Goal: Task Accomplishment & Management: Use online tool/utility

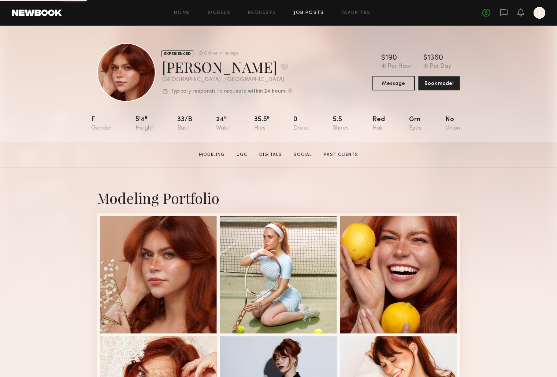
click at [308, 11] on link "Job Posts" at bounding box center [309, 13] width 30 height 5
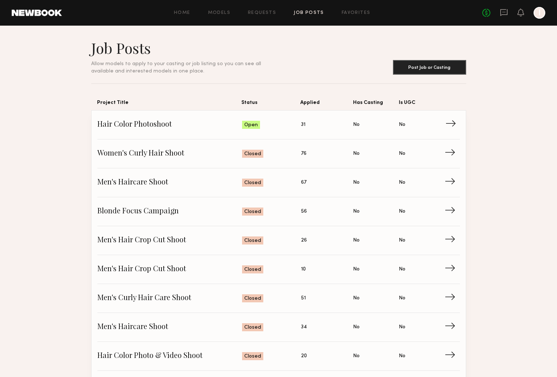
click at [332, 123] on span "Applied: 31" at bounding box center [327, 124] width 52 height 11
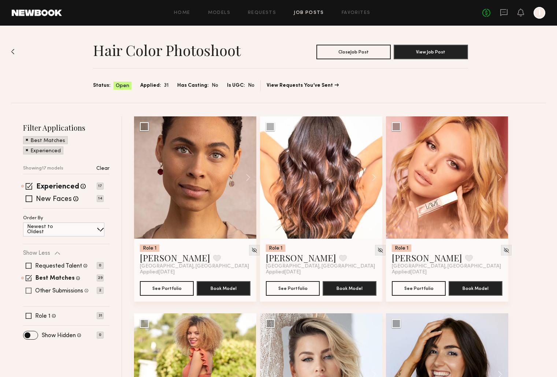
click at [30, 289] on span at bounding box center [29, 291] width 6 height 6
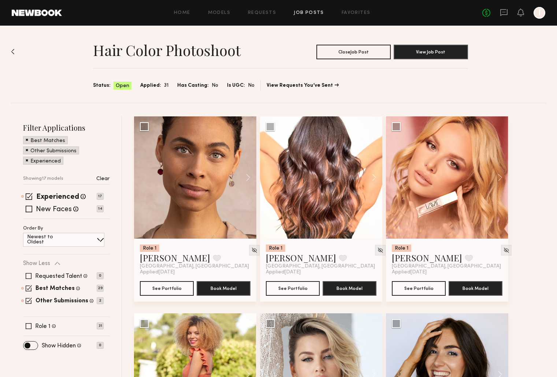
click at [29, 271] on div "Requested Talent Models you have reached out to with requests 0 Best Matches Mo…" at bounding box center [63, 288] width 81 height 44
click at [29, 275] on span at bounding box center [29, 276] width 6 height 6
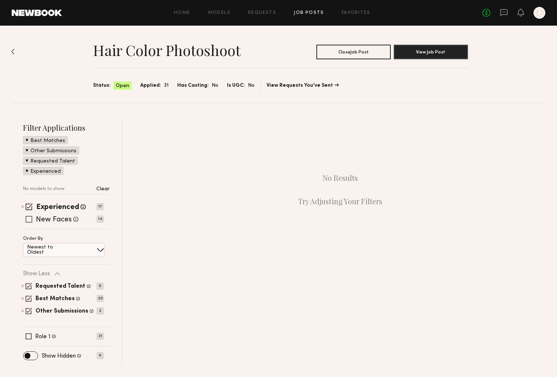
click at [33, 221] on div "New Faces Talent we've deemed to be in the early stages of their professional c…" at bounding box center [63, 219] width 81 height 6
click at [29, 220] on span at bounding box center [29, 219] width 7 height 7
click at [27, 335] on span at bounding box center [29, 336] width 6 height 6
drag, startPoint x: 27, startPoint y: 311, endPoint x: 34, endPoint y: 309, distance: 6.9
click at [28, 312] on span at bounding box center [29, 311] width 6 height 6
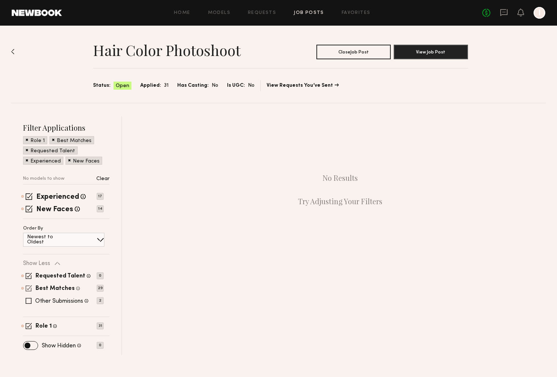
click at [29, 290] on span at bounding box center [29, 288] width 6 height 6
click at [28, 273] on span at bounding box center [29, 276] width 6 height 6
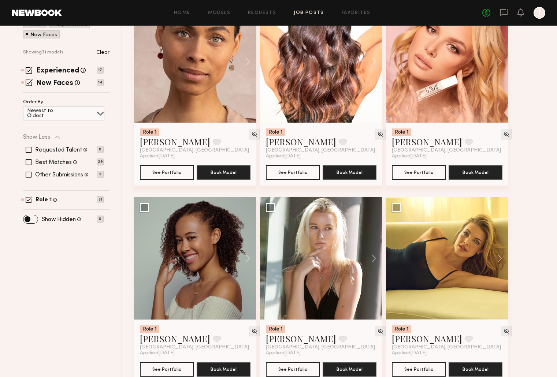
scroll to position [124, 0]
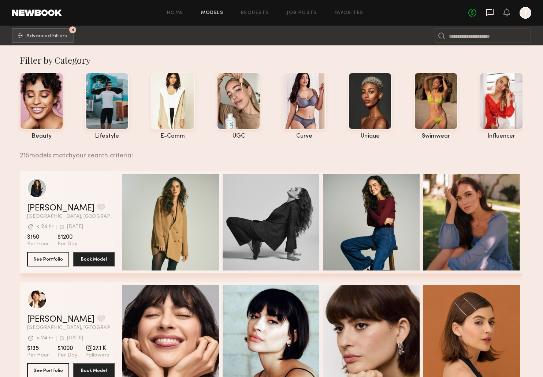
click at [490, 15] on icon at bounding box center [489, 12] width 7 height 7
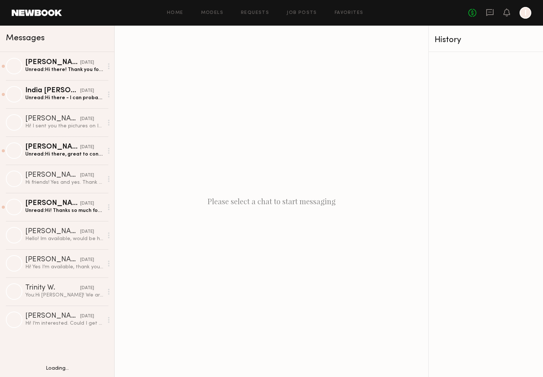
click at [287, 15] on div "Home Models Requests Job Posts Favorites Sign Out No fees up to $5,000 I" at bounding box center [296, 13] width 469 height 12
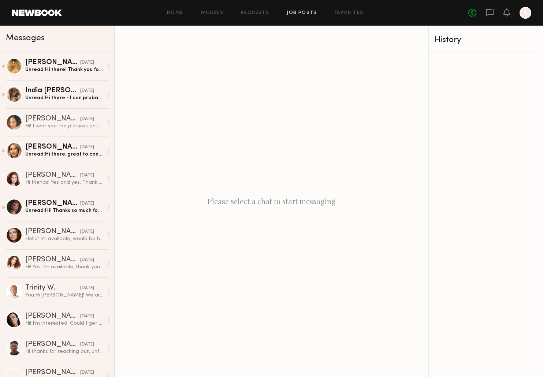
click at [306, 14] on link "Job Posts" at bounding box center [302, 13] width 30 height 5
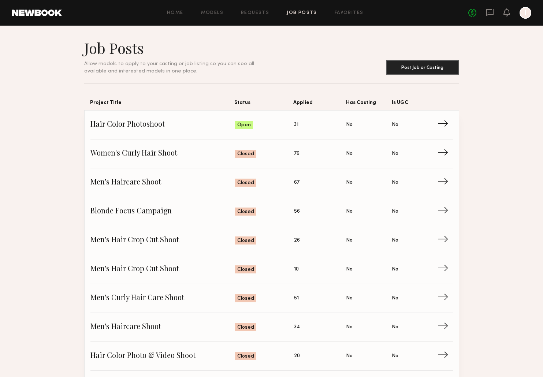
click at [495, 11] on div "No fees up to $5,000 I" at bounding box center [499, 13] width 63 height 12
click at [488, 12] on icon at bounding box center [490, 12] width 8 height 8
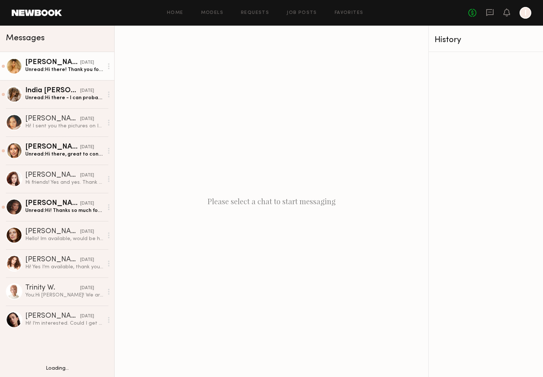
click at [57, 65] on div "Sadie R." at bounding box center [52, 62] width 55 height 7
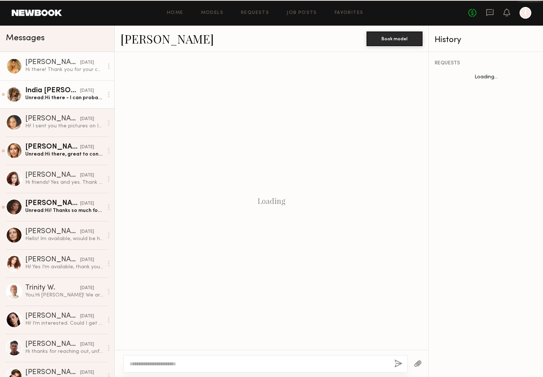
scroll to position [195, 0]
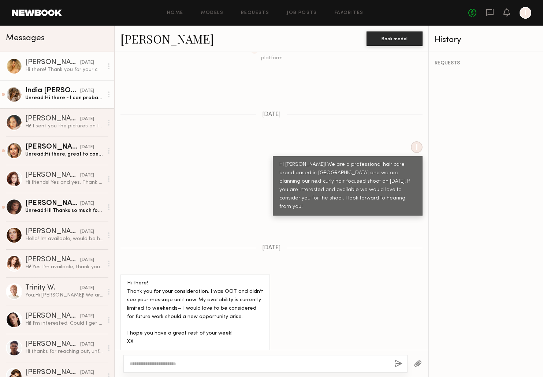
click at [63, 90] on div "India Rae H." at bounding box center [52, 90] width 55 height 7
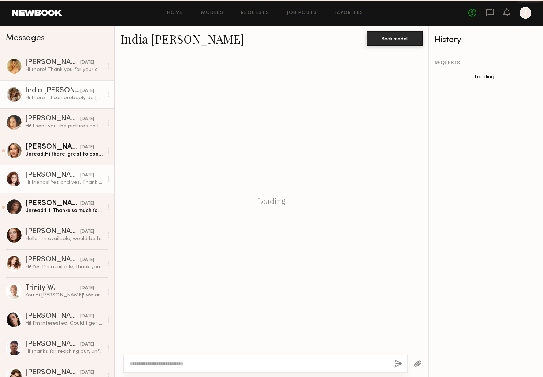
scroll to position [321, 0]
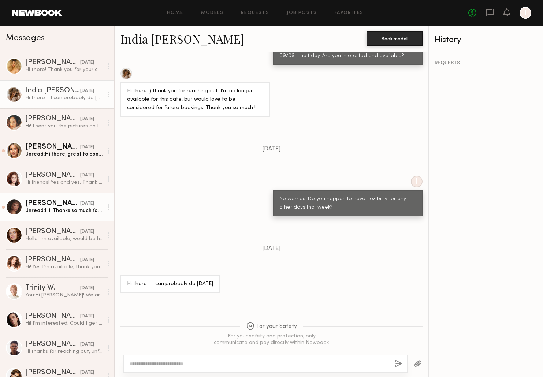
click at [69, 211] on div "Unread: Hi! Thanks so much for reaching out! I’m interested and I’d love to kno…" at bounding box center [64, 210] width 78 height 7
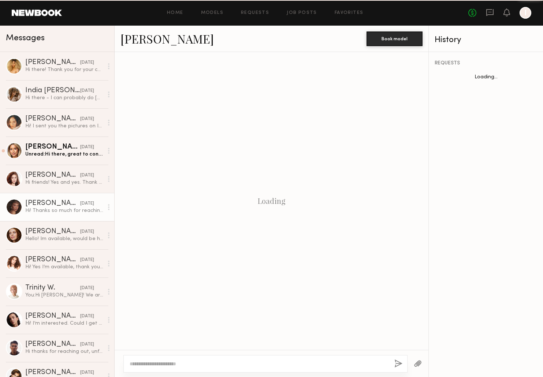
scroll to position [139, 0]
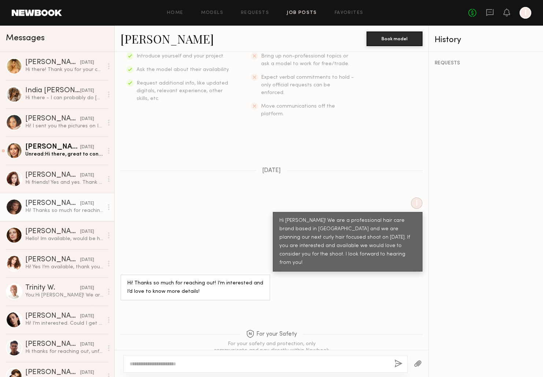
click at [302, 12] on link "Job Posts" at bounding box center [302, 13] width 30 height 5
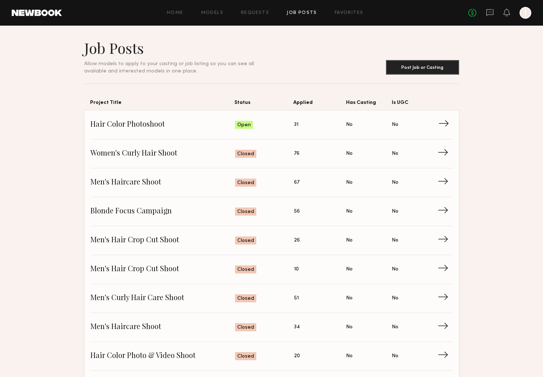
click at [241, 126] on span "Open" at bounding box center [244, 125] width 14 height 7
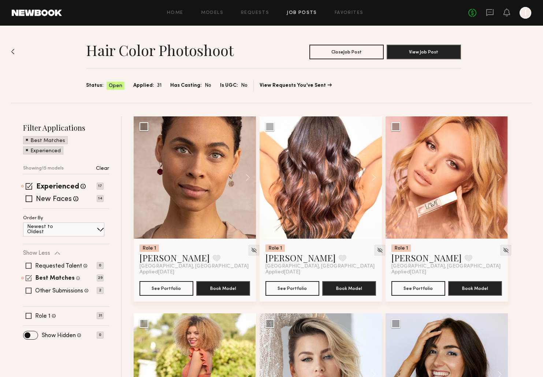
click at [29, 277] on span at bounding box center [29, 278] width 6 height 6
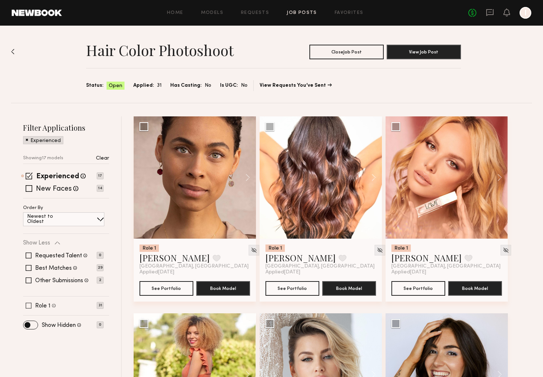
click at [28, 303] on span at bounding box center [29, 306] width 6 height 6
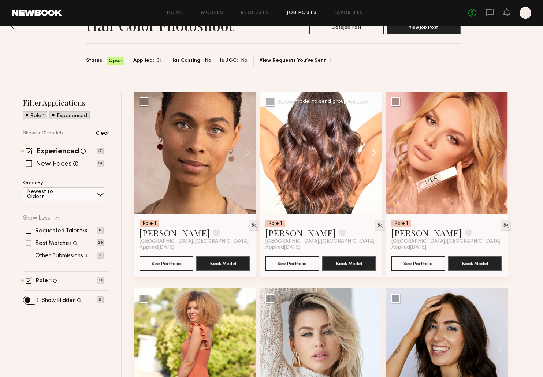
scroll to position [21, 0]
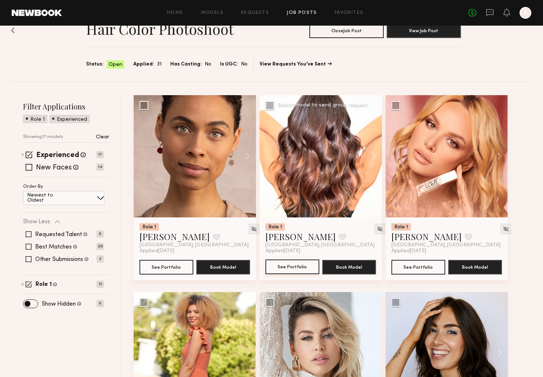
click at [292, 267] on button "See Portfolio" at bounding box center [292, 267] width 54 height 15
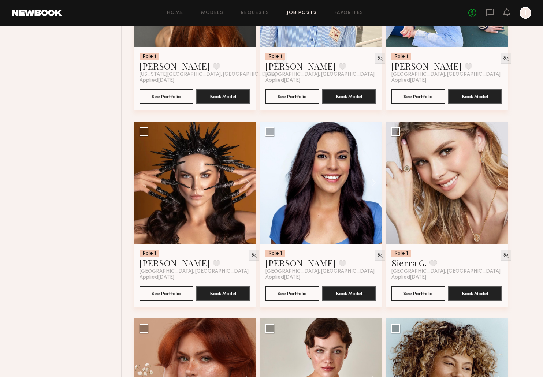
scroll to position [597, 0]
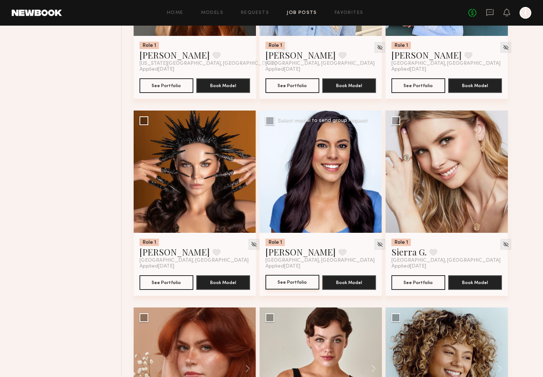
click at [297, 281] on button "See Portfolio" at bounding box center [292, 282] width 54 height 15
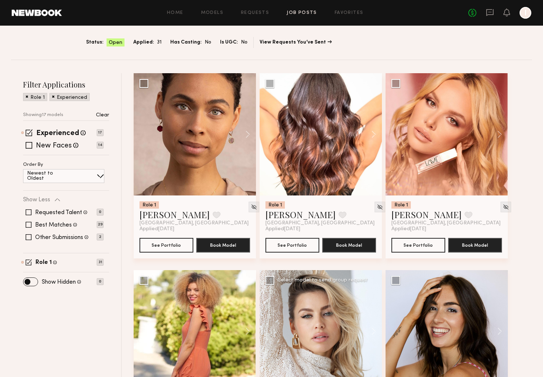
scroll to position [60, 0]
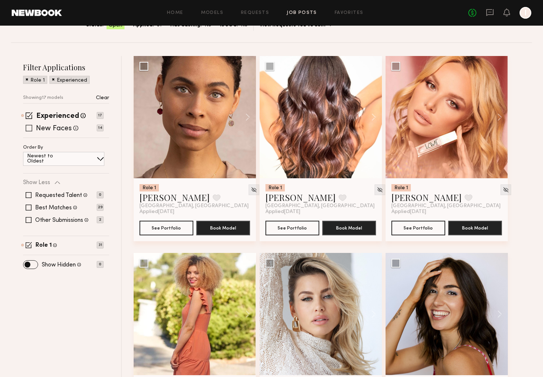
click at [29, 129] on span at bounding box center [29, 128] width 7 height 7
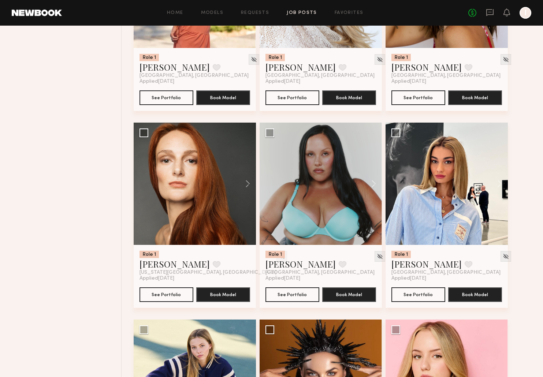
scroll to position [626, 0]
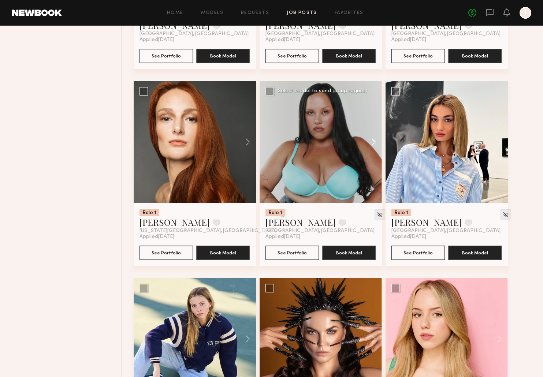
click at [376, 144] on button at bounding box center [369, 142] width 23 height 122
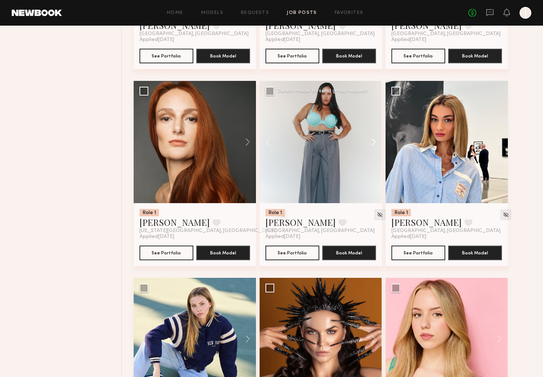
click at [373, 144] on button at bounding box center [369, 142] width 23 height 122
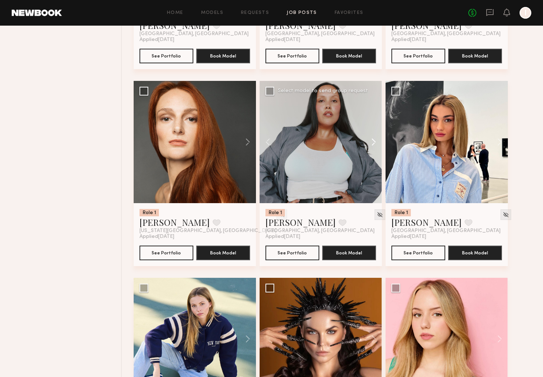
click at [373, 144] on button at bounding box center [369, 142] width 23 height 122
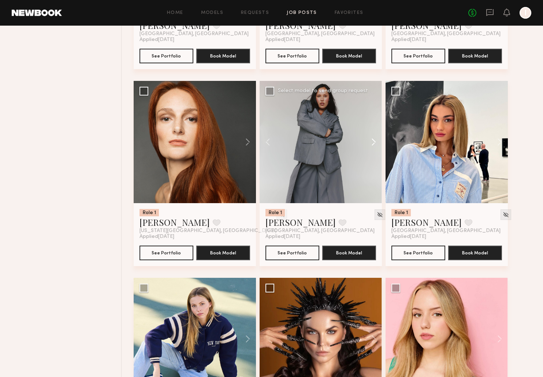
click at [373, 144] on button at bounding box center [369, 142] width 23 height 122
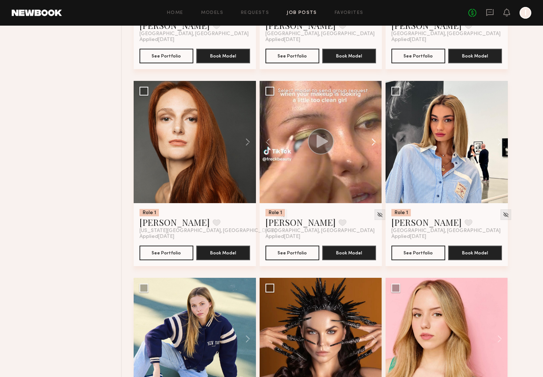
click at [373, 144] on button at bounding box center [369, 142] width 23 height 122
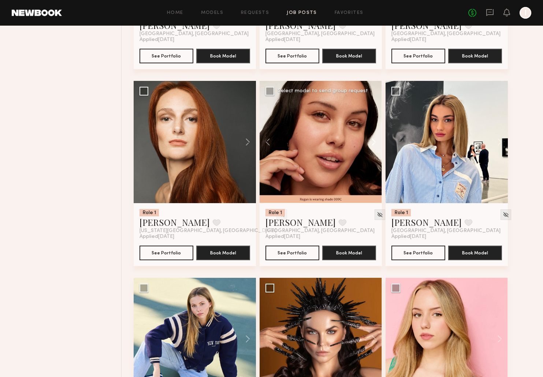
click at [373, 144] on button at bounding box center [369, 142] width 23 height 122
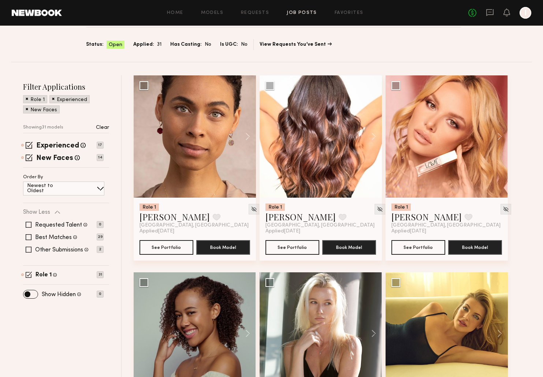
scroll to position [77, 0]
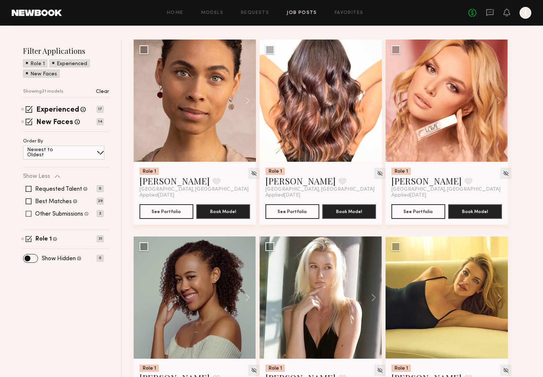
click at [32, 213] on div "Other Submissions Models shown below have applied to this job but do not match …" at bounding box center [63, 214] width 81 height 6
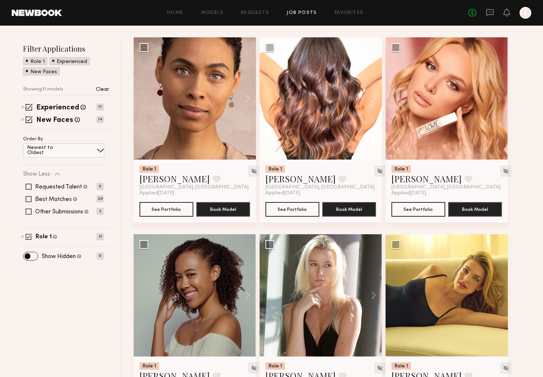
click at [29, 210] on div "Requested Talent Models you have reached out to with requests 0 Best Matches Mo…" at bounding box center [63, 199] width 81 height 44
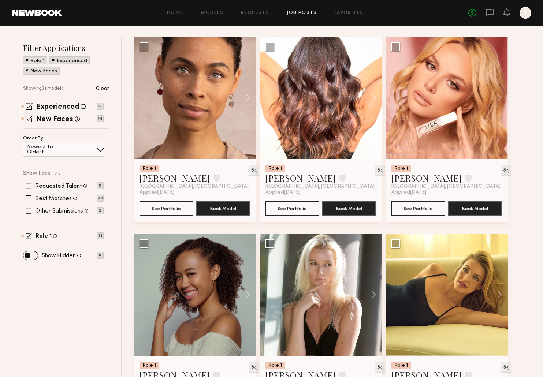
scroll to position [0, 0]
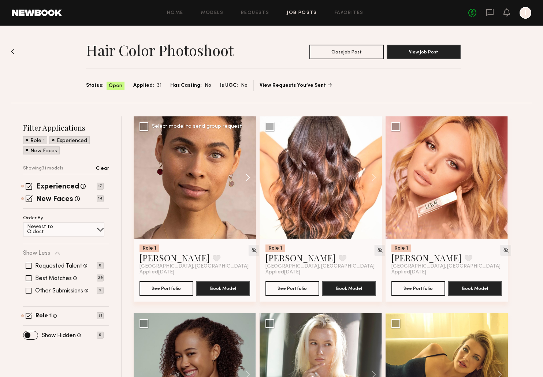
click at [249, 176] on button at bounding box center [243, 177] width 23 height 122
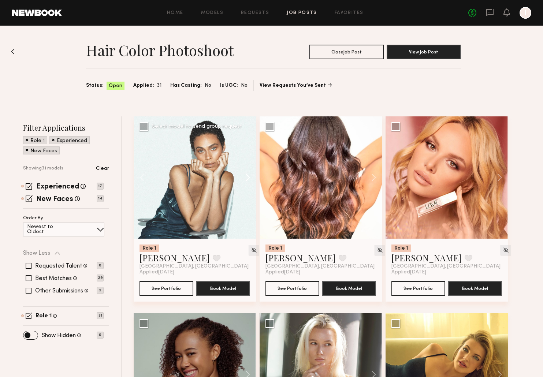
click at [249, 176] on button at bounding box center [243, 177] width 23 height 122
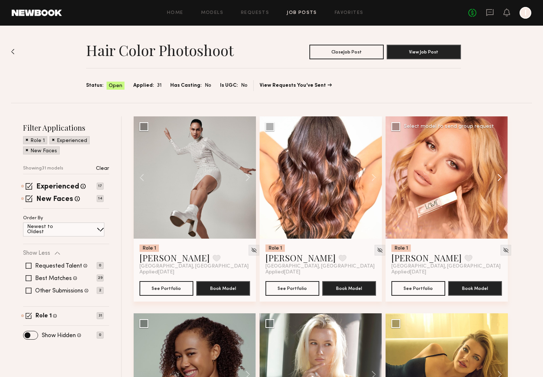
click at [499, 175] on button at bounding box center [495, 177] width 23 height 122
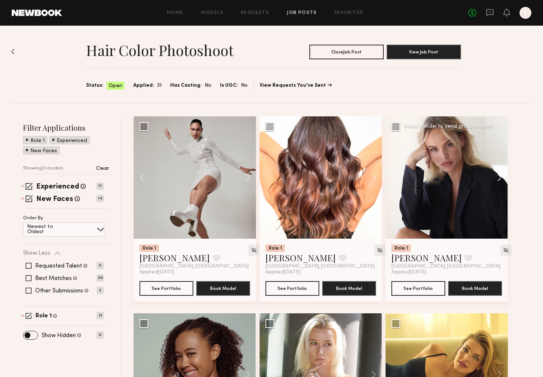
click at [499, 175] on button at bounding box center [495, 177] width 23 height 122
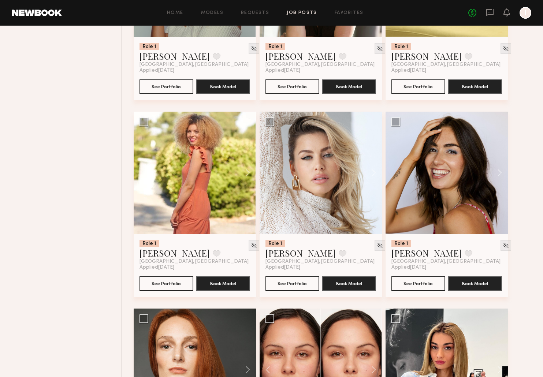
scroll to position [403, 0]
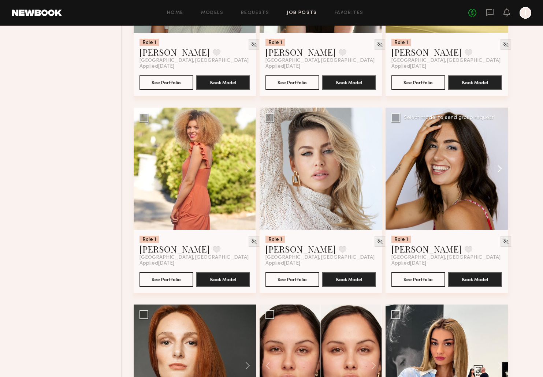
click at [499, 171] on button at bounding box center [495, 169] width 23 height 122
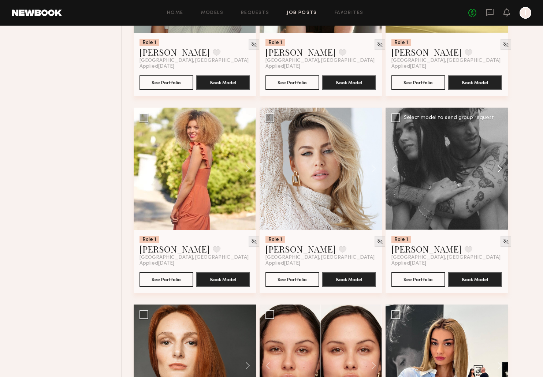
click at [500, 170] on button at bounding box center [495, 169] width 23 height 122
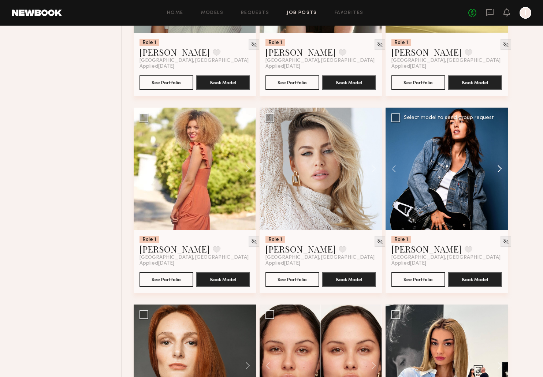
click at [499, 170] on button at bounding box center [495, 169] width 23 height 122
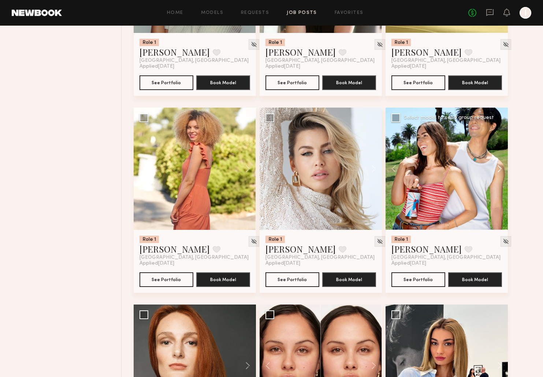
click at [499, 170] on button at bounding box center [495, 169] width 23 height 122
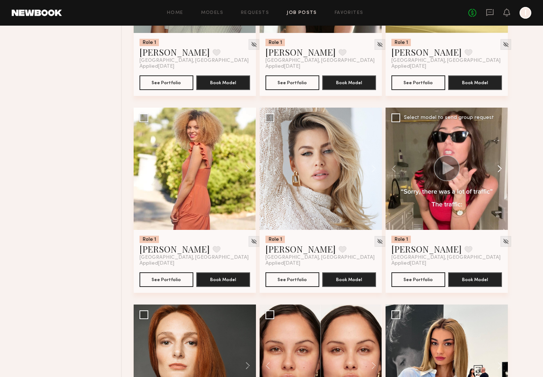
click at [499, 170] on button at bounding box center [495, 169] width 23 height 122
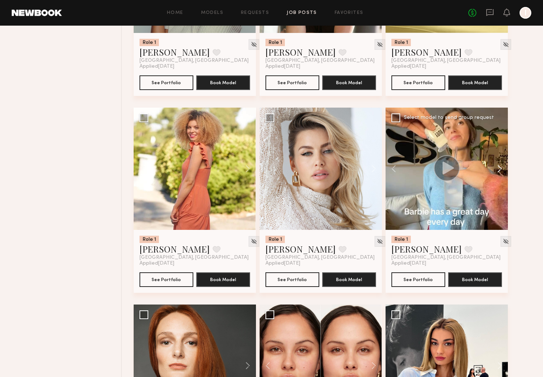
click at [499, 170] on button at bounding box center [495, 169] width 23 height 122
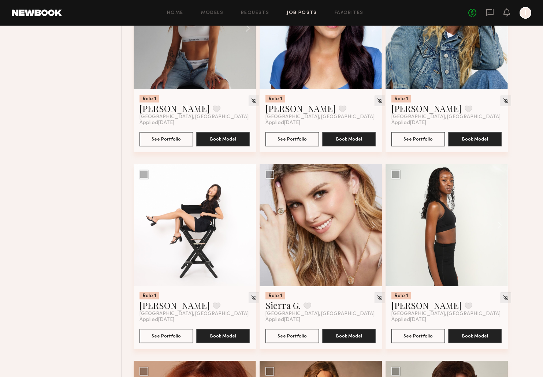
scroll to position [973, 0]
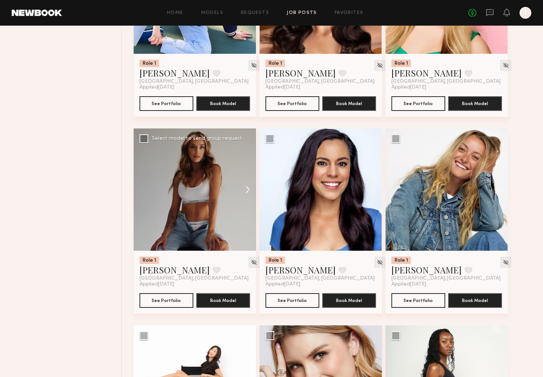
click at [246, 190] on button at bounding box center [243, 189] width 23 height 122
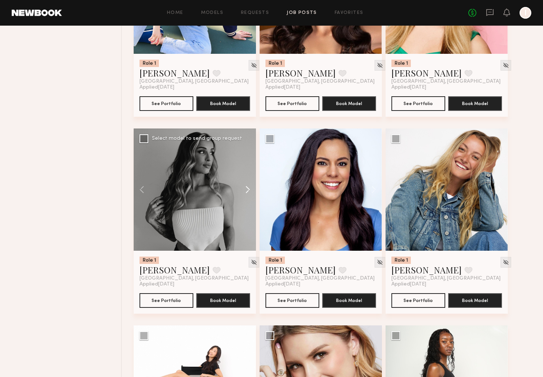
click at [246, 190] on button at bounding box center [243, 189] width 23 height 122
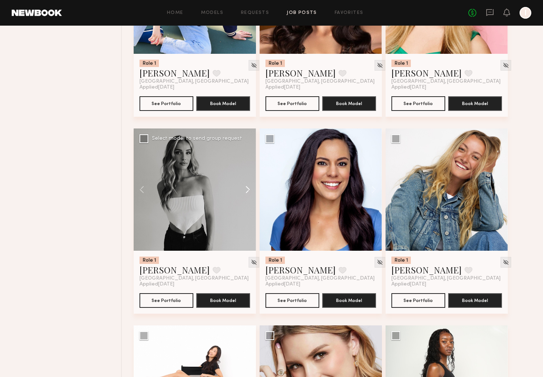
click at [246, 190] on button at bounding box center [243, 189] width 23 height 122
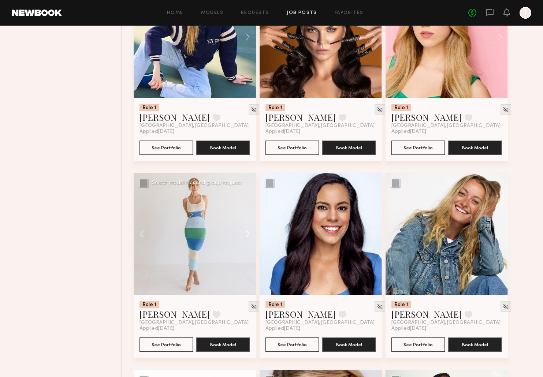
scroll to position [929, 0]
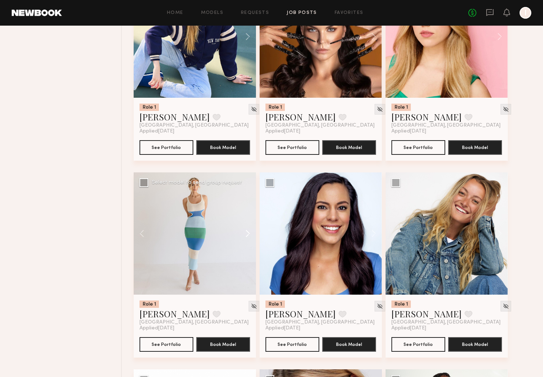
click at [247, 234] on button at bounding box center [243, 233] width 23 height 122
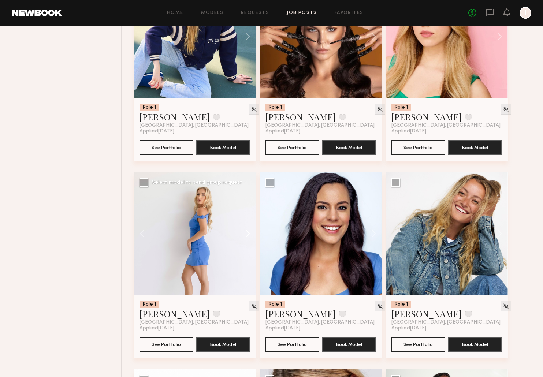
click at [247, 234] on button at bounding box center [243, 233] width 23 height 122
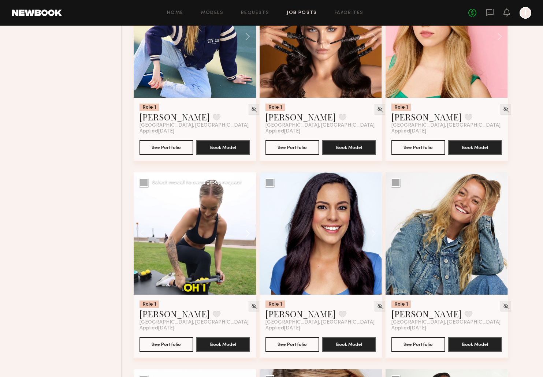
click at [247, 234] on button at bounding box center [243, 233] width 23 height 122
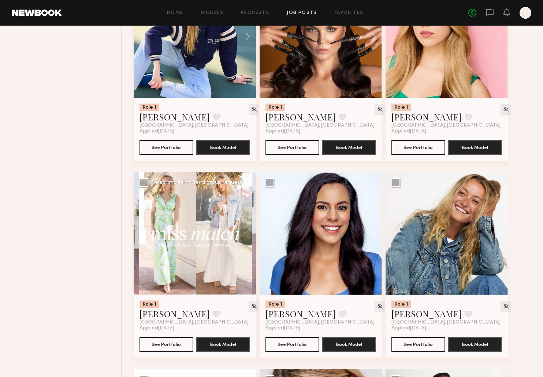
click at [247, 234] on div at bounding box center [195, 233] width 122 height 122
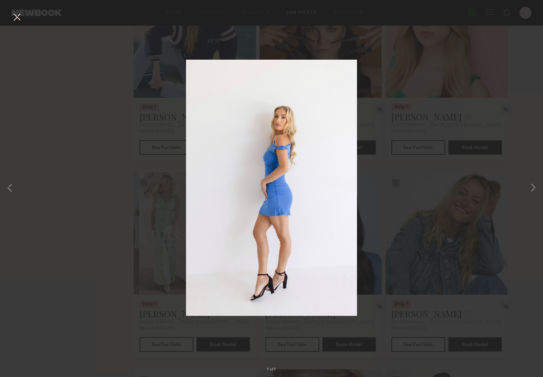
drag, startPoint x: 118, startPoint y: 218, endPoint x: 129, endPoint y: 219, distance: 11.7
click at [118, 218] on div "7 of 7" at bounding box center [271, 188] width 543 height 377
click at [17, 14] on button at bounding box center [17, 17] width 12 height 13
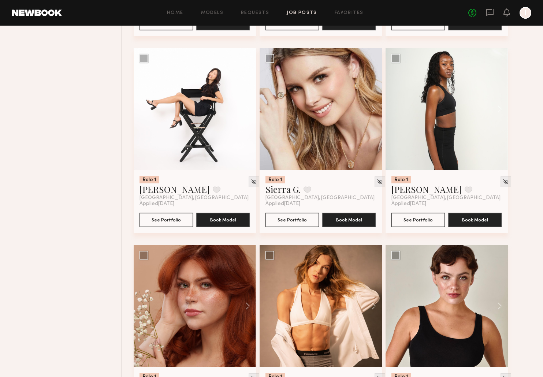
scroll to position [1250, 0]
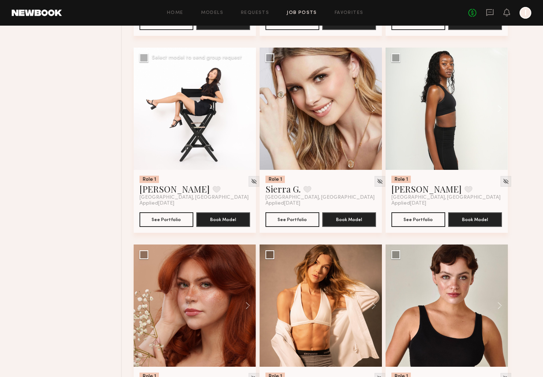
click at [248, 111] on button at bounding box center [243, 109] width 23 height 122
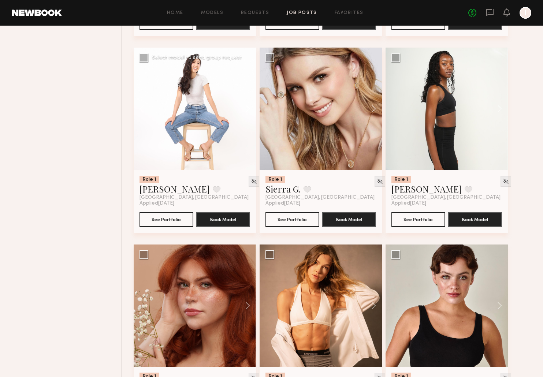
click at [248, 111] on button at bounding box center [243, 109] width 23 height 122
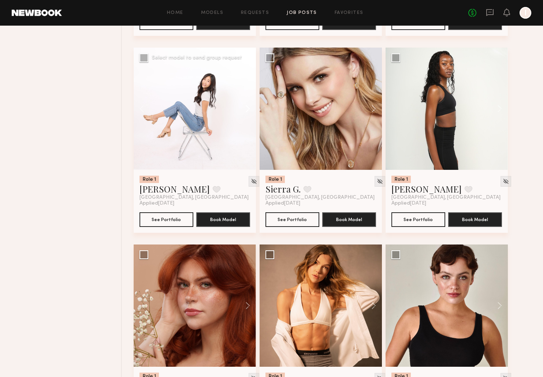
click at [248, 111] on button at bounding box center [243, 109] width 23 height 122
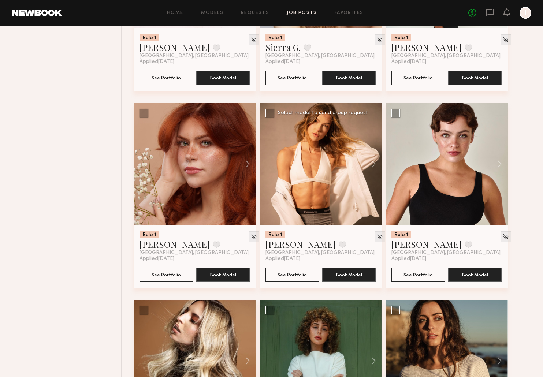
scroll to position [1375, 0]
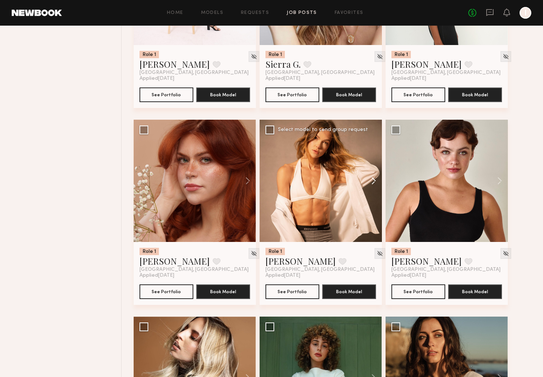
click at [373, 182] on button at bounding box center [369, 181] width 23 height 122
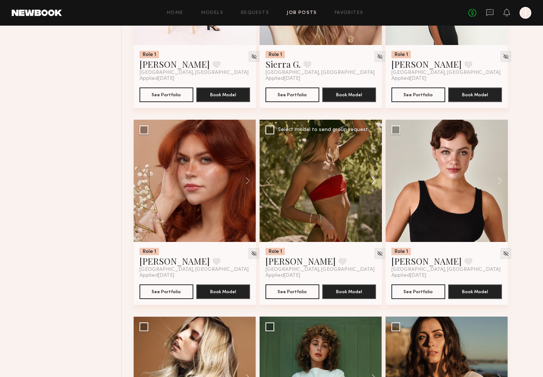
click at [373, 182] on button at bounding box center [369, 181] width 23 height 122
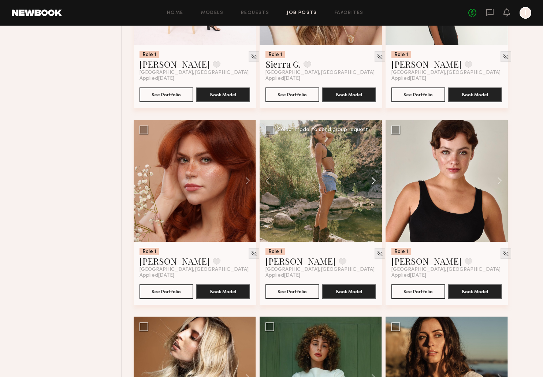
click at [373, 182] on button at bounding box center [369, 181] width 23 height 122
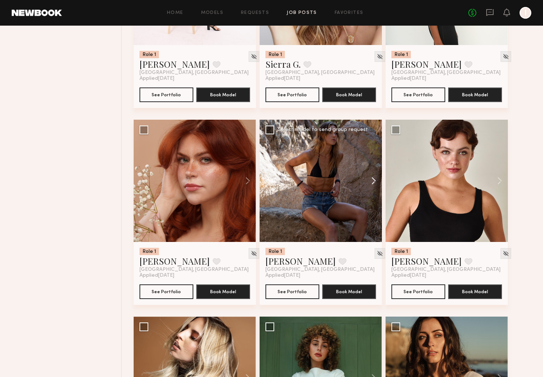
click at [373, 182] on button at bounding box center [369, 181] width 23 height 122
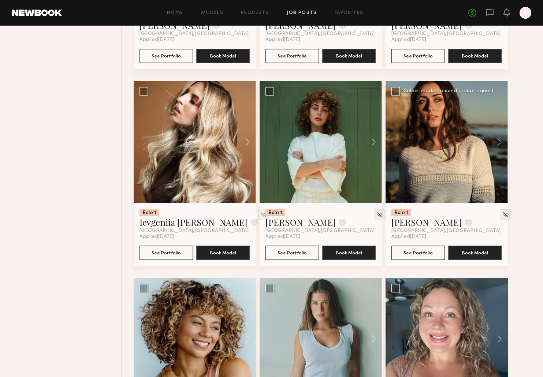
scroll to position [1613, 0]
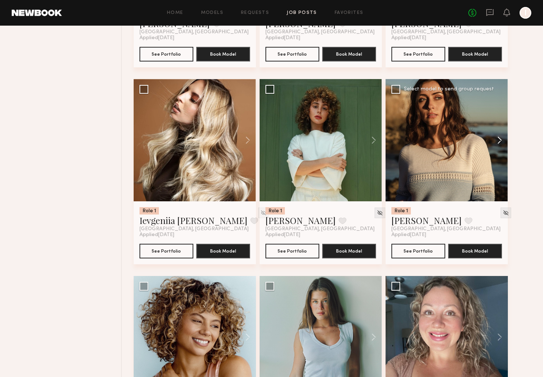
click at [498, 140] on button at bounding box center [495, 140] width 23 height 122
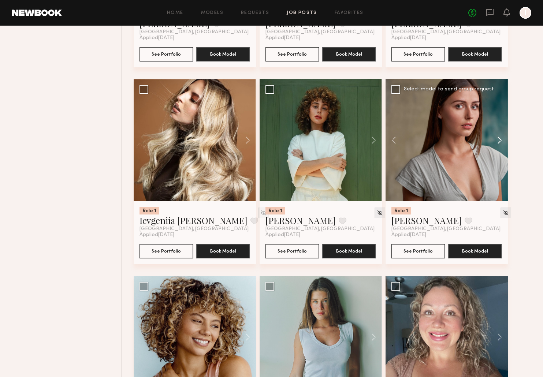
click at [498, 140] on button at bounding box center [495, 140] width 23 height 122
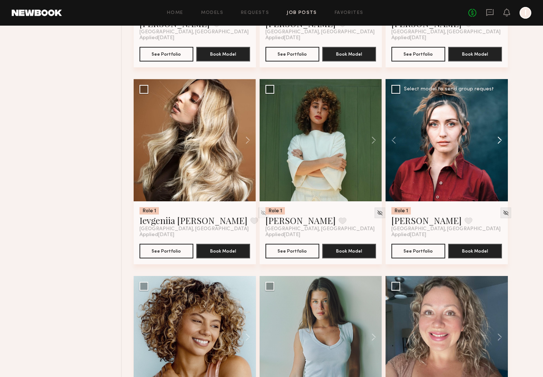
click at [498, 140] on button at bounding box center [495, 140] width 23 height 122
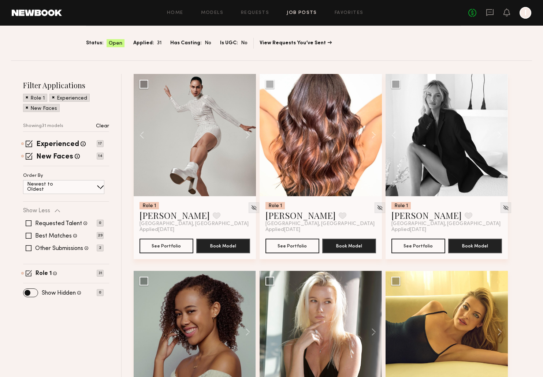
scroll to position [0, 0]
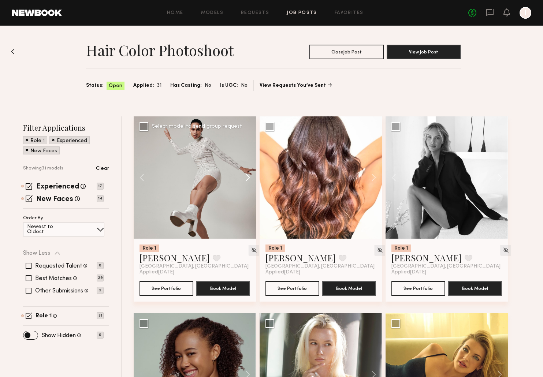
click at [250, 177] on button at bounding box center [243, 177] width 23 height 122
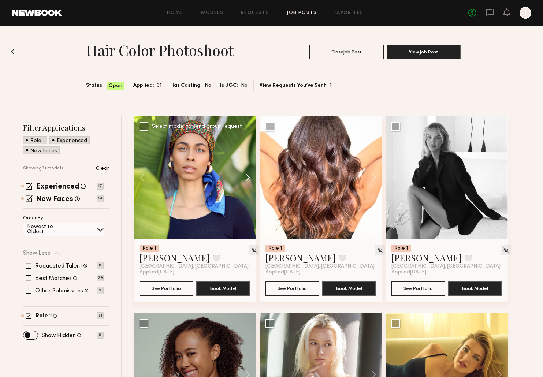
click at [250, 177] on button at bounding box center [243, 177] width 23 height 122
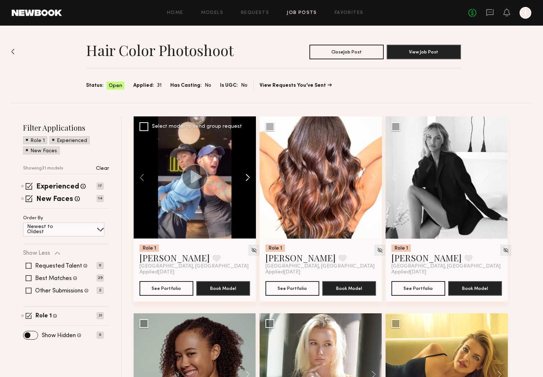
click at [250, 177] on button at bounding box center [243, 177] width 23 height 122
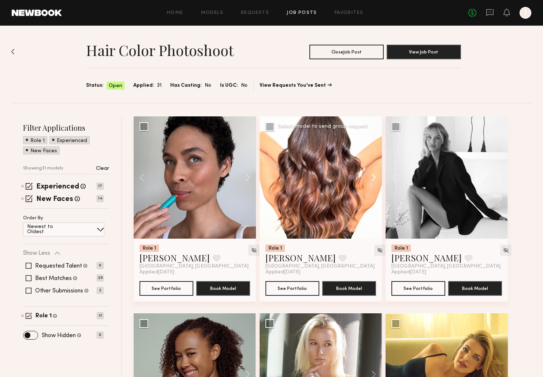
click at [369, 178] on button at bounding box center [369, 177] width 23 height 122
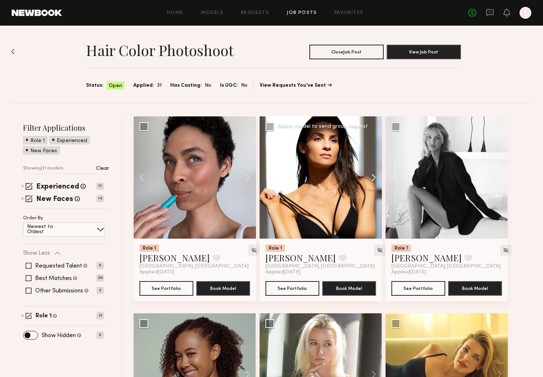
click at [369, 178] on button at bounding box center [369, 177] width 23 height 122
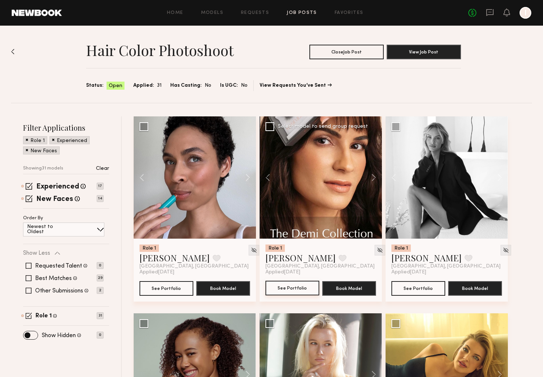
click at [287, 290] on button "See Portfolio" at bounding box center [292, 288] width 54 height 15
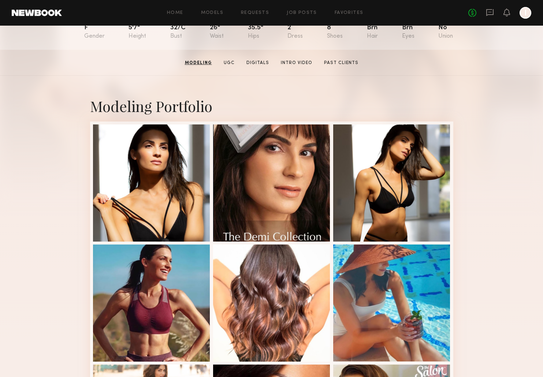
scroll to position [36, 0]
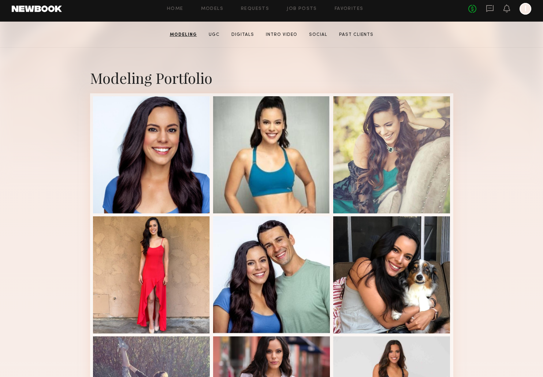
scroll to position [119, 0]
